Goal: Transaction & Acquisition: Purchase product/service

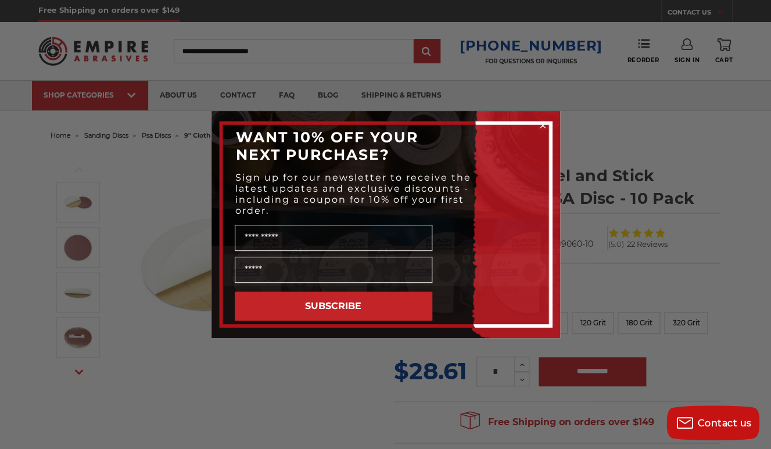
click at [187, 264] on div "Close dialog WANT 10% OFF YOUR NEXT PURCHASE? Sign up for our newsletter to rec…" at bounding box center [385, 224] width 771 height 449
click at [178, 210] on div "Close dialog WANT 10% OFF YOUR NEXT PURCHASE? Sign up for our newsletter to rec…" at bounding box center [385, 224] width 771 height 449
click at [544, 123] on icon "Close dialog" at bounding box center [542, 125] width 5 height 5
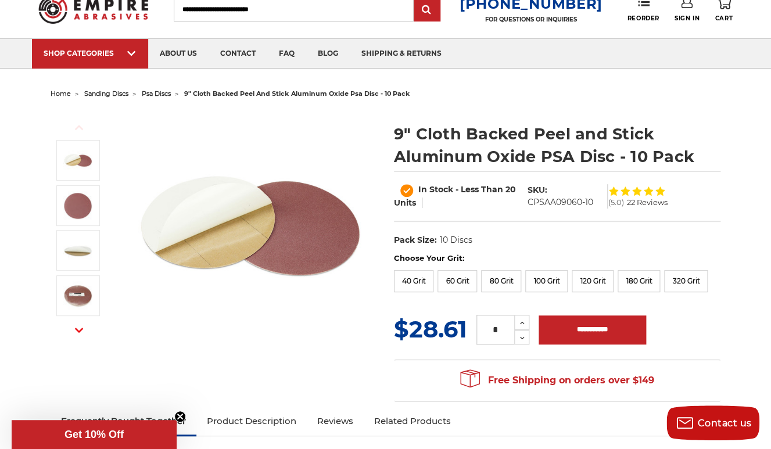
scroll to position [43, 0]
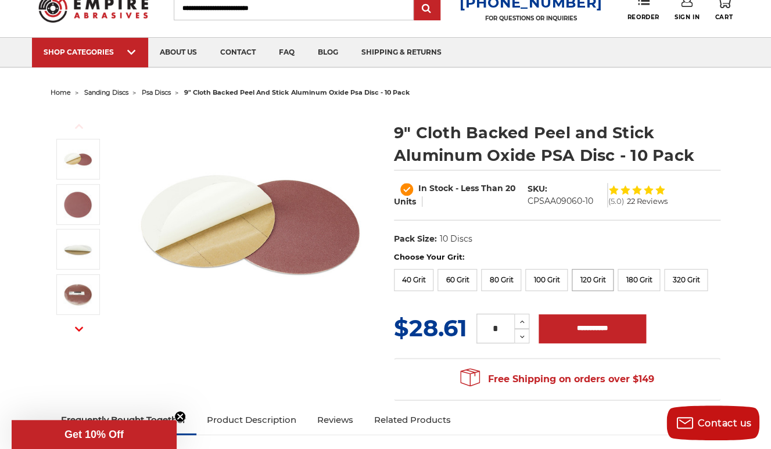
click at [596, 283] on label "120 Grit" at bounding box center [592, 280] width 42 height 22
click at [586, 343] on input "**********" at bounding box center [591, 328] width 107 height 29
type input "**********"
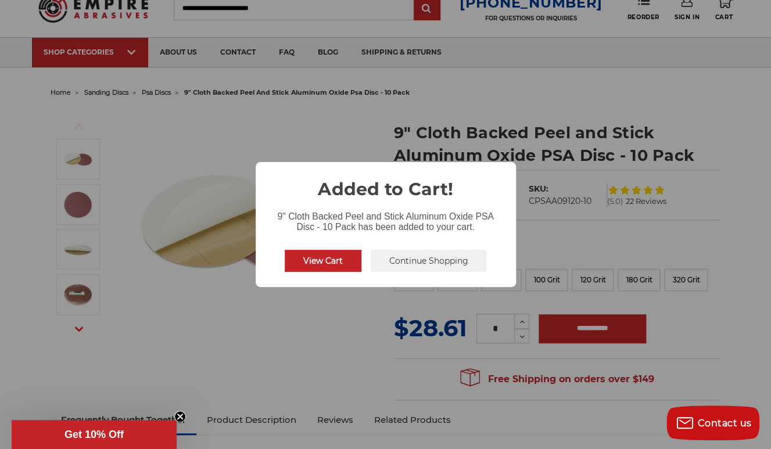
click at [436, 258] on button "Continue Shopping" at bounding box center [428, 261] width 116 height 22
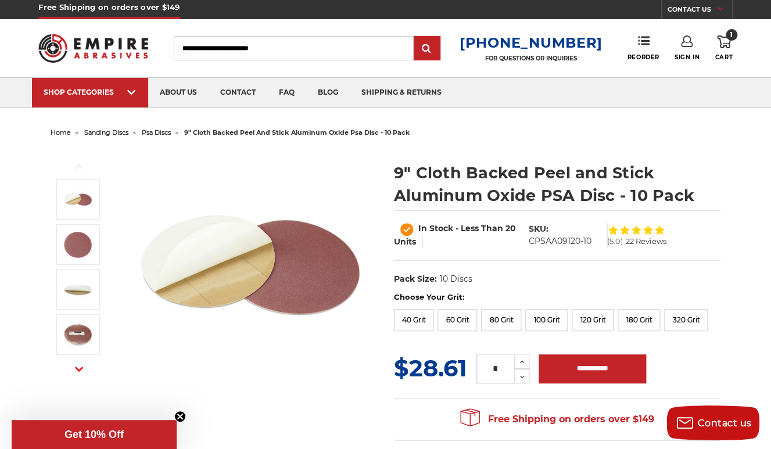
scroll to position [2, 0]
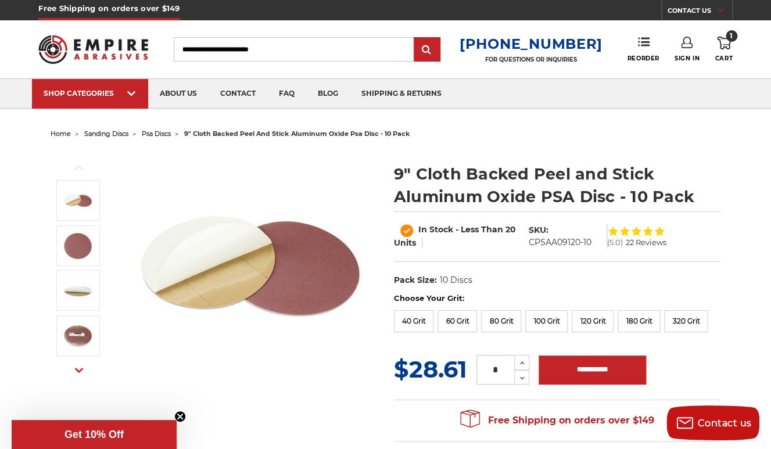
click at [728, 46] on use at bounding box center [724, 43] width 14 height 13
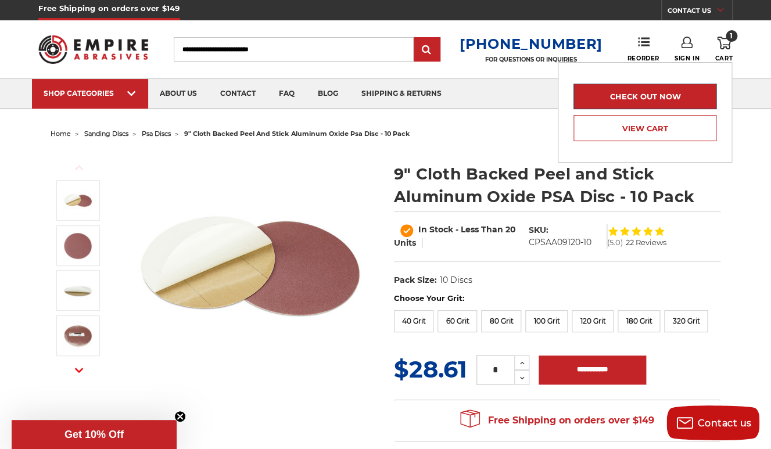
click at [656, 95] on link "Check out now" at bounding box center [644, 97] width 143 height 26
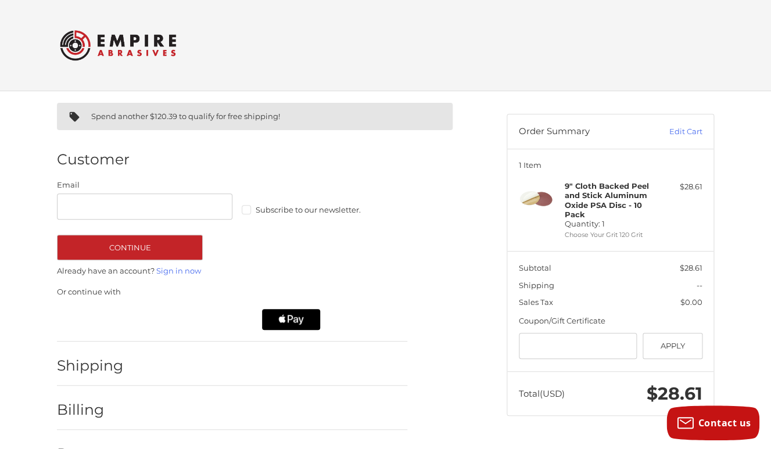
scroll to position [13, 0]
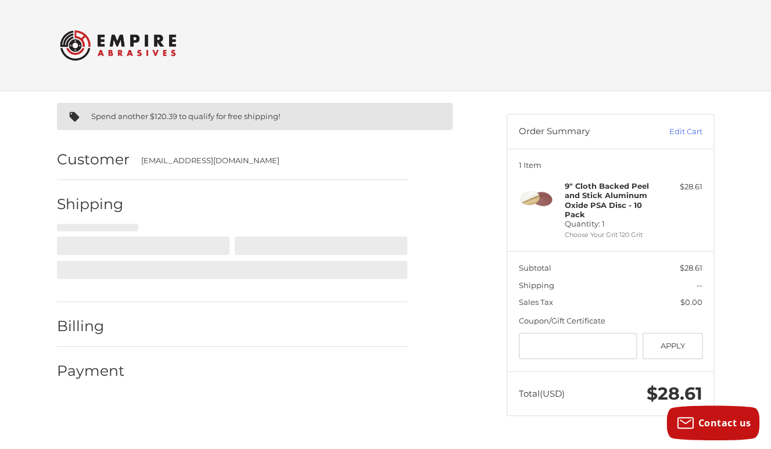
select select "**"
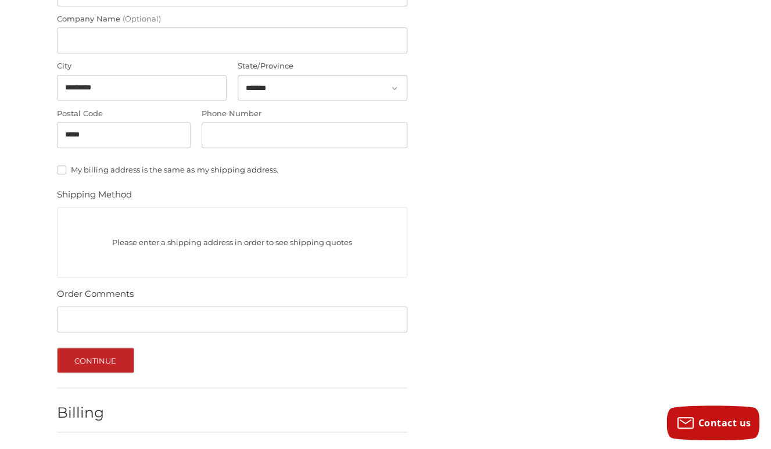
scroll to position [423, 0]
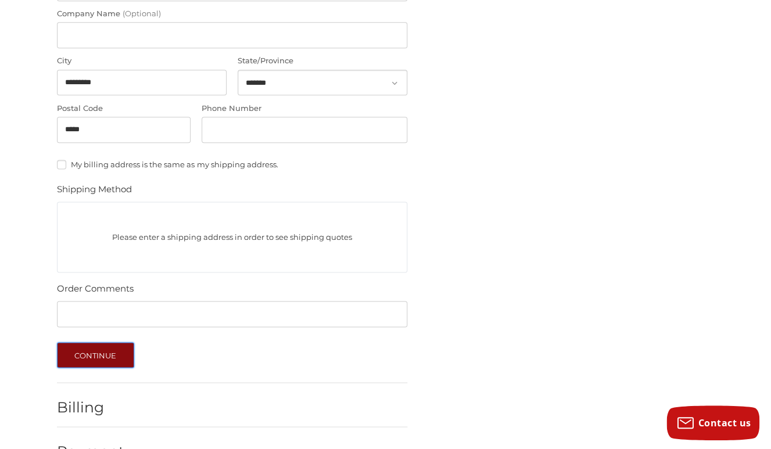
click at [95, 354] on button "Continue" at bounding box center [95, 355] width 77 height 26
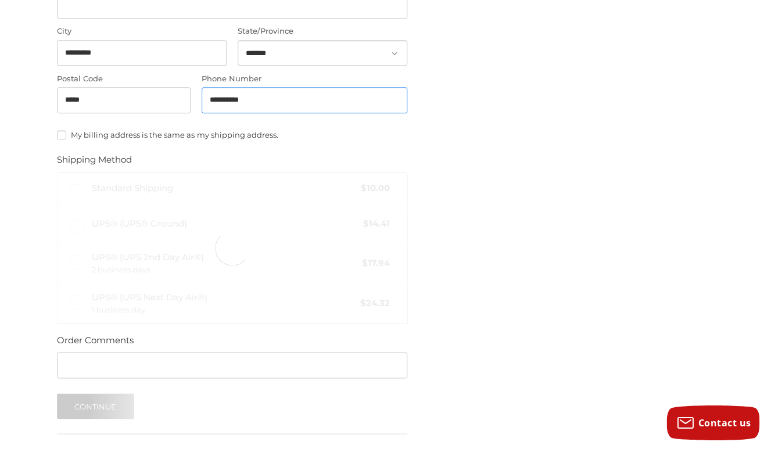
scroll to position [538, 0]
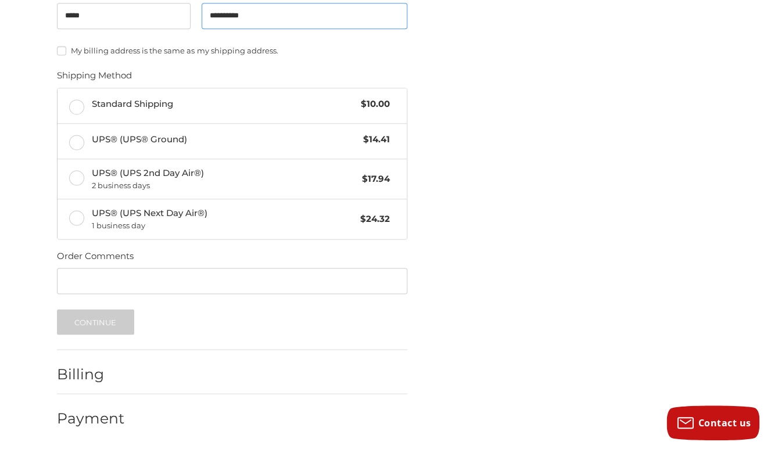
type input "**********"
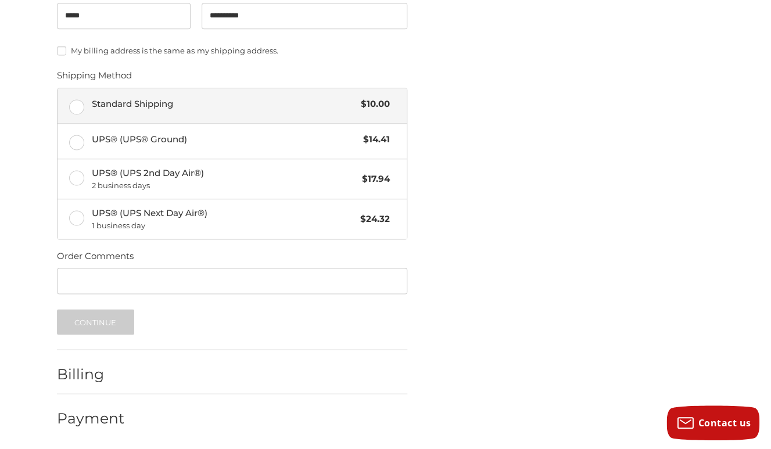
click at [80, 107] on label "Standard Shipping $10.00" at bounding box center [231, 105] width 349 height 35
click at [94, 329] on button "Continue" at bounding box center [95, 322] width 77 height 26
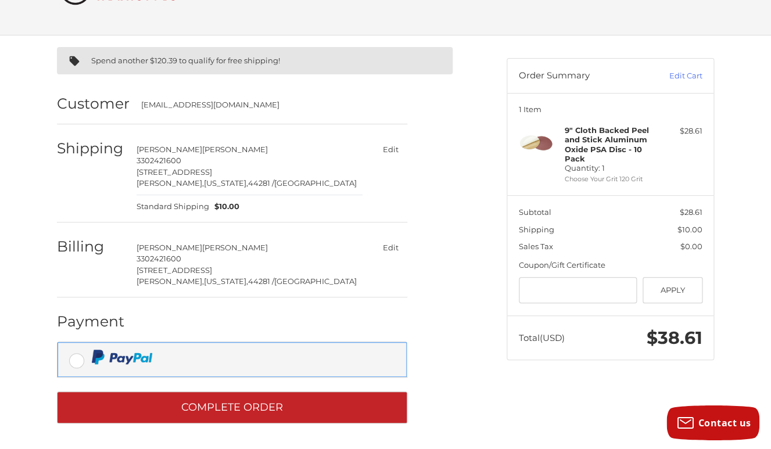
scroll to position [56, 0]
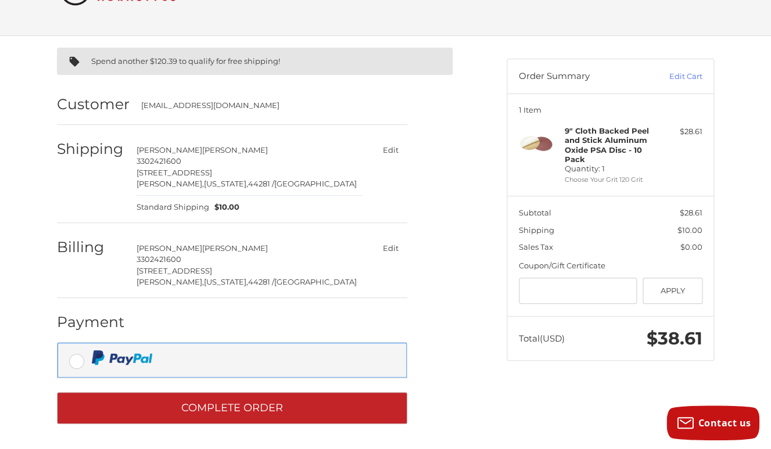
scroll to position [56, 0]
